Goal: Use online tool/utility: Utilize a website feature to perform a specific function

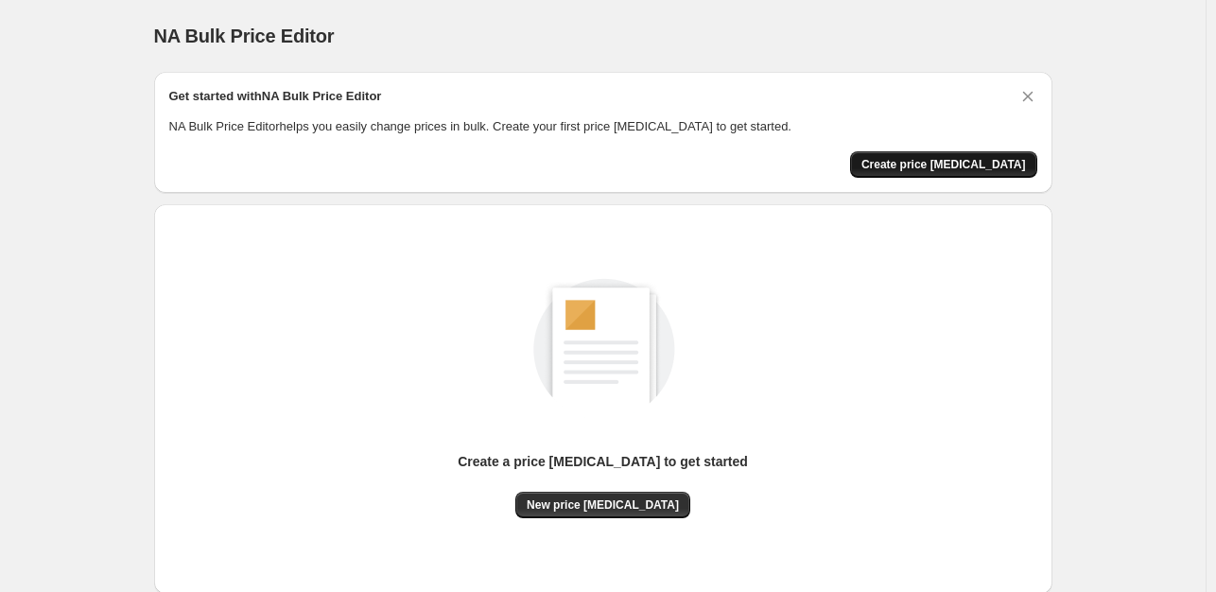
click at [965, 161] on span "Create price [MEDICAL_DATA]" at bounding box center [944, 164] width 165 height 15
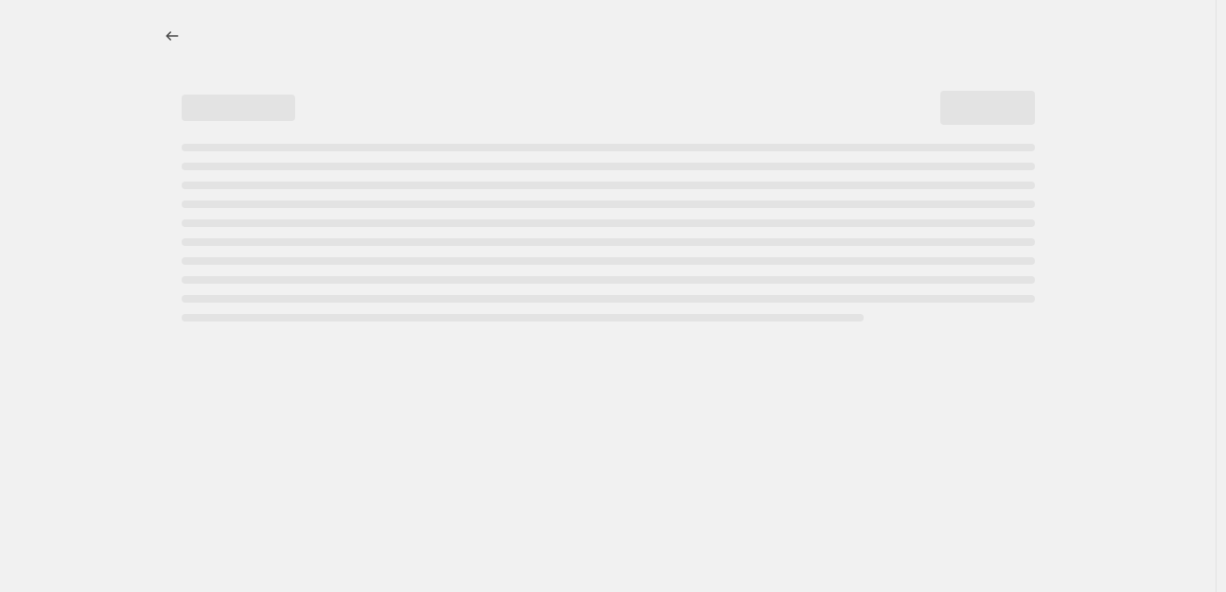
select select "percentage"
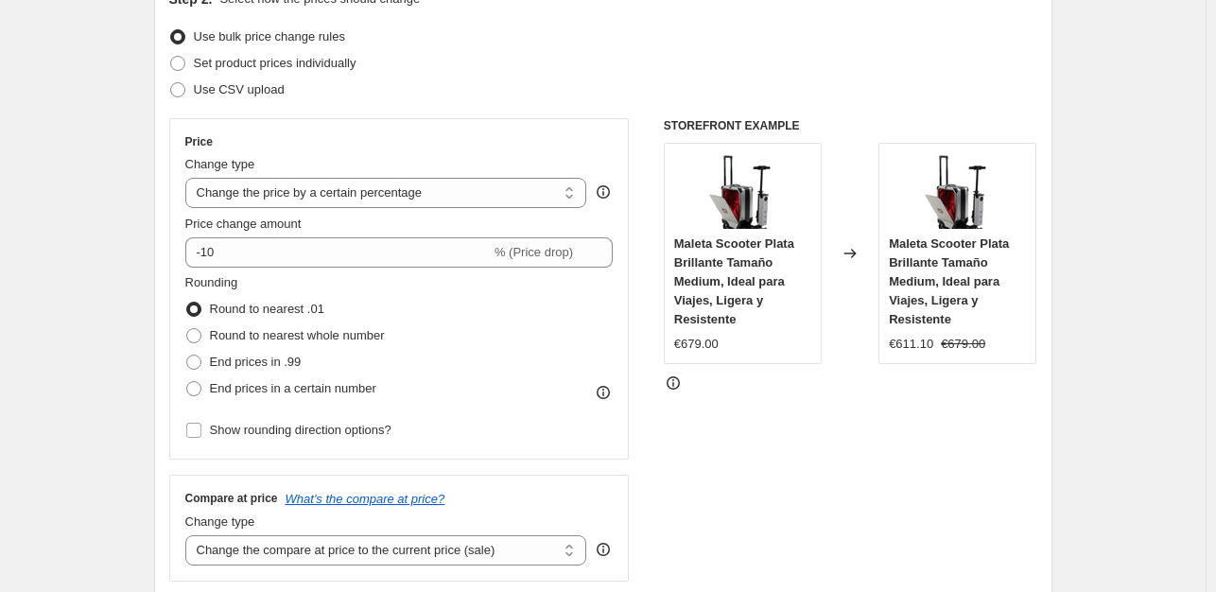
scroll to position [386, 0]
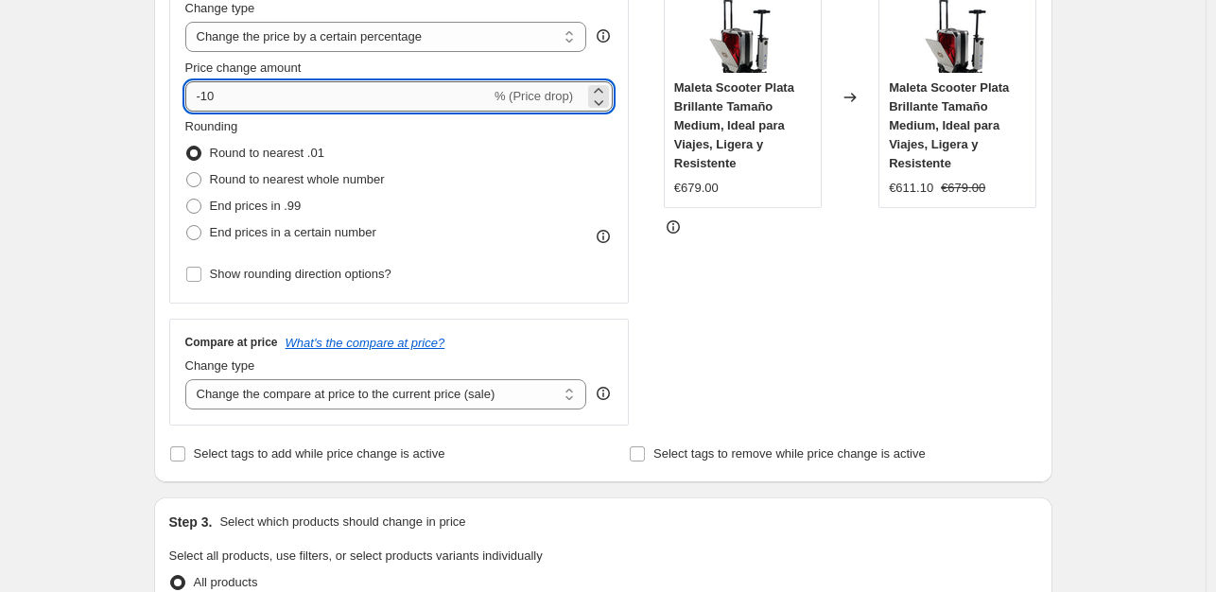
click at [278, 101] on input "-10" at bounding box center [338, 96] width 306 height 30
type input "-1"
type input "-35"
click at [256, 214] on span "End prices in .99" at bounding box center [256, 206] width 92 height 19
click at [187, 200] on input "End prices in .99" at bounding box center [186, 199] width 1 height 1
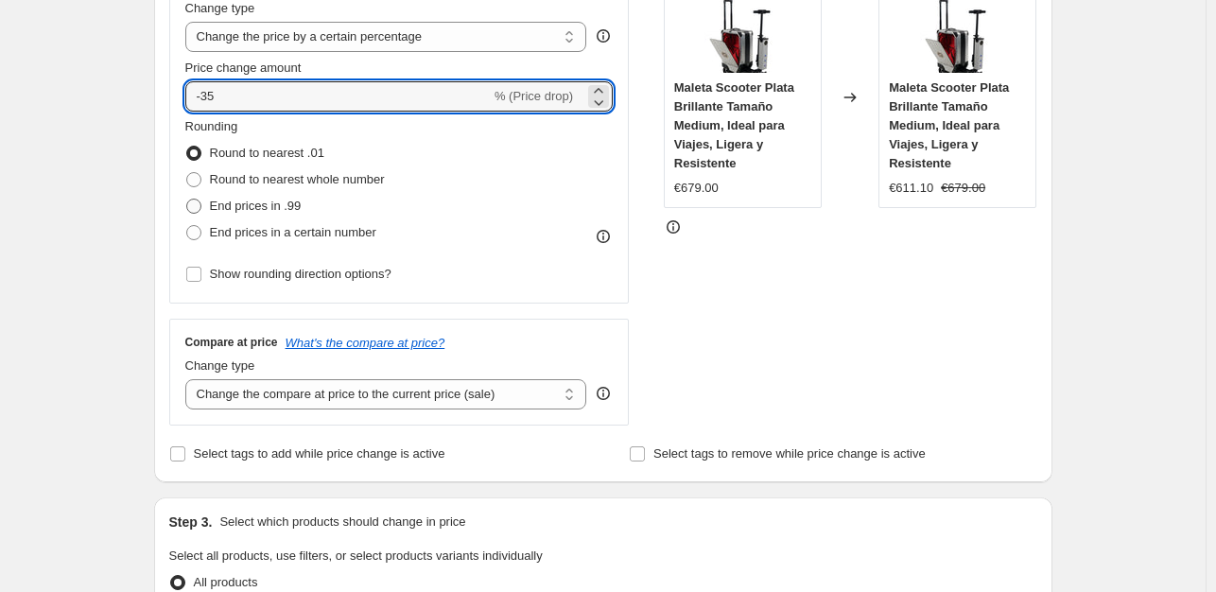
radio input "true"
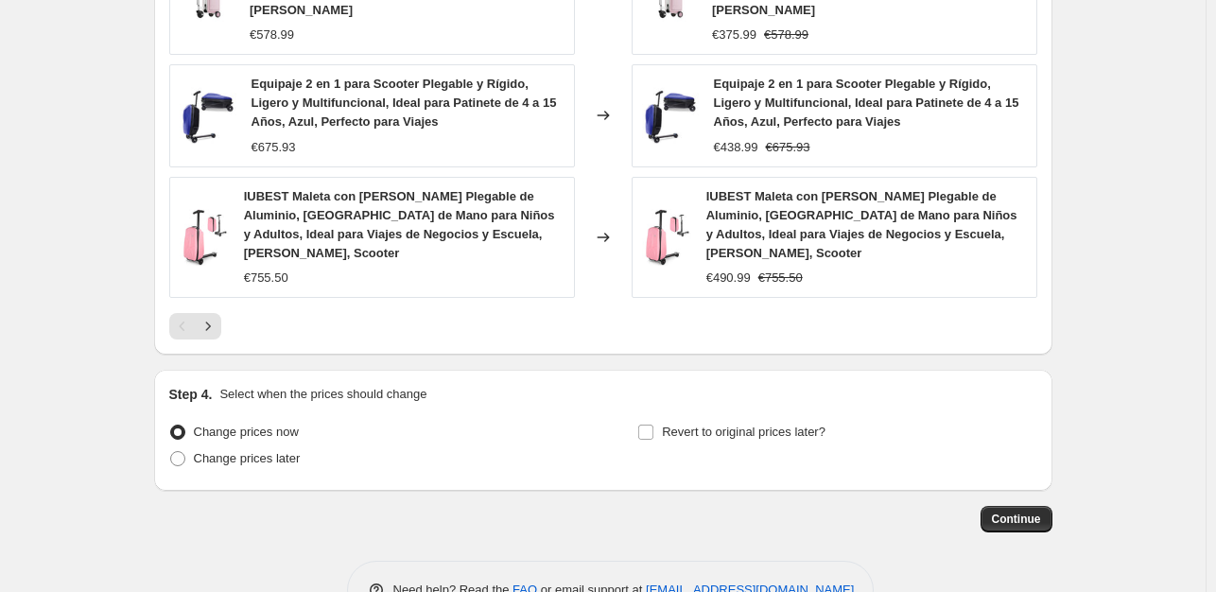
scroll to position [1404, 0]
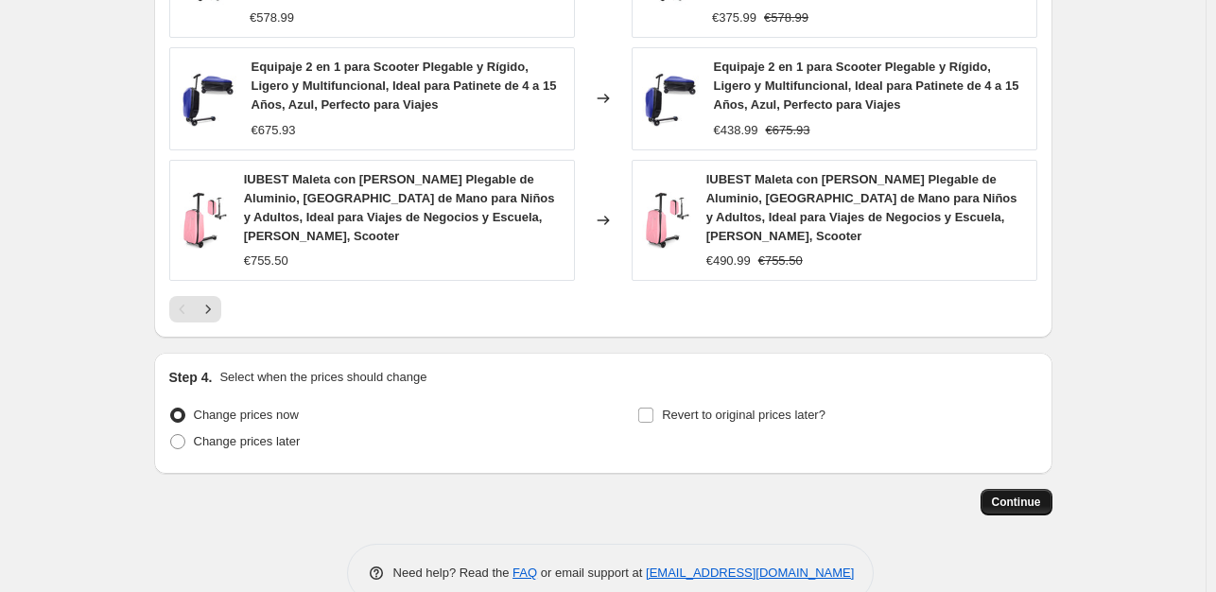
click at [995, 489] on button "Continue" at bounding box center [1017, 502] width 72 height 26
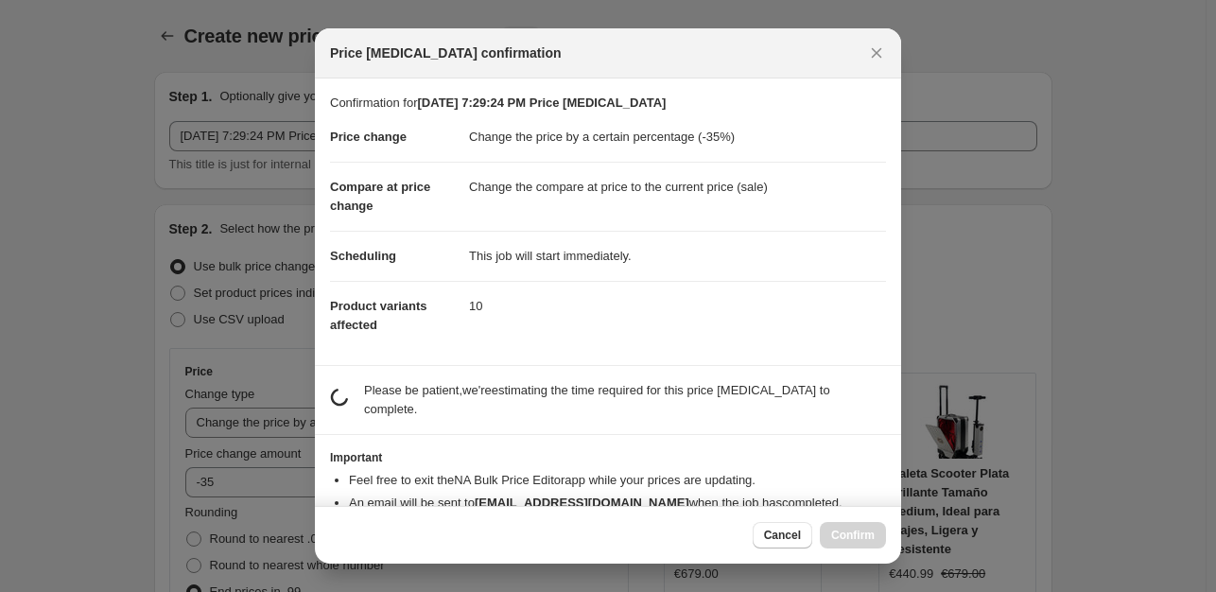
scroll to position [0, 0]
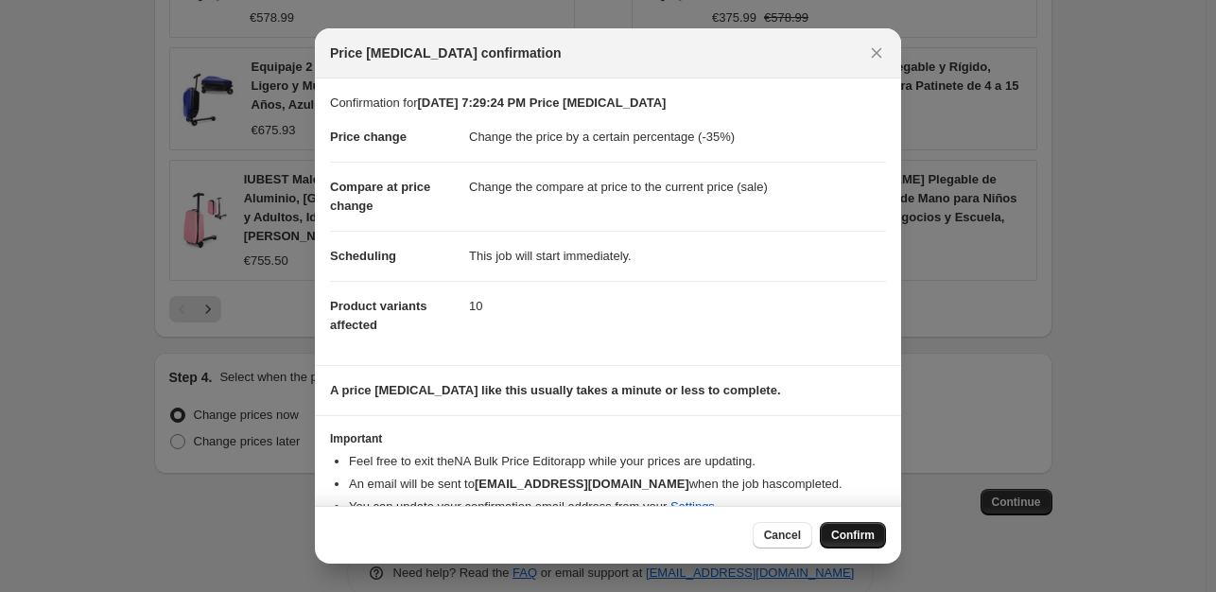
click at [836, 533] on span "Confirm" at bounding box center [853, 535] width 44 height 15
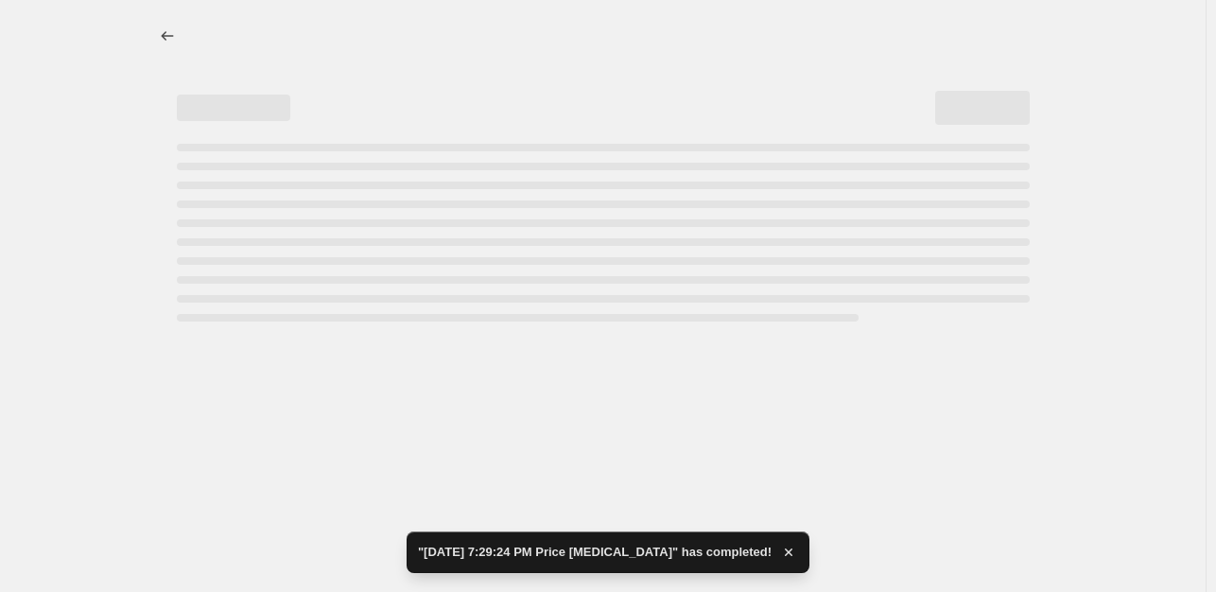
select select "percentage"
